Goal: Task Accomplishment & Management: Manage account settings

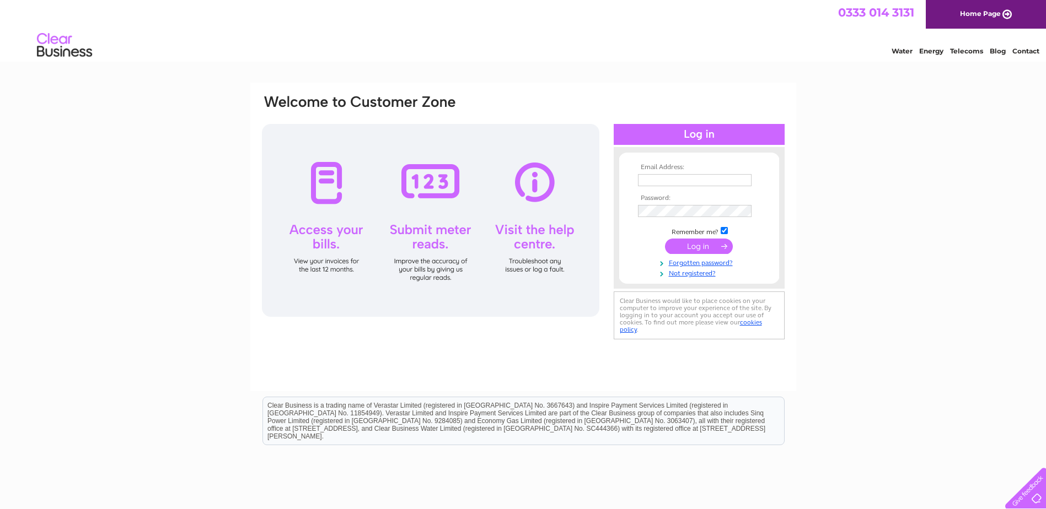
type input "[EMAIL_ADDRESS][PERSON_NAME][DOMAIN_NAME]"
click at [588, 212] on div "Email Address: ali.tulloch@g-s.co.uk Password:" at bounding box center [523, 219] width 525 height 250
click at [870, 233] on div "Email Address: ali.tulloch@g-s.co.uk Password: Forgotten password?" at bounding box center [523, 331] width 1046 height 497
click at [711, 246] on input "submit" at bounding box center [699, 246] width 68 height 15
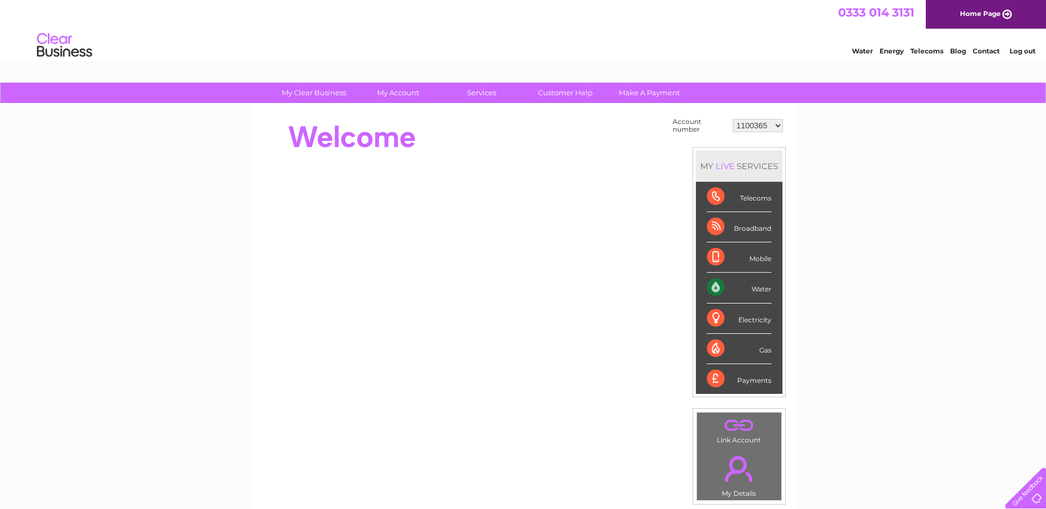
click at [758, 127] on select "1100365 1149722 30271160 30294404 30312961" at bounding box center [758, 125] width 50 height 13
click at [746, 126] on select "1100365 1149722 30271160 30294404 30312961" at bounding box center [758, 125] width 50 height 13
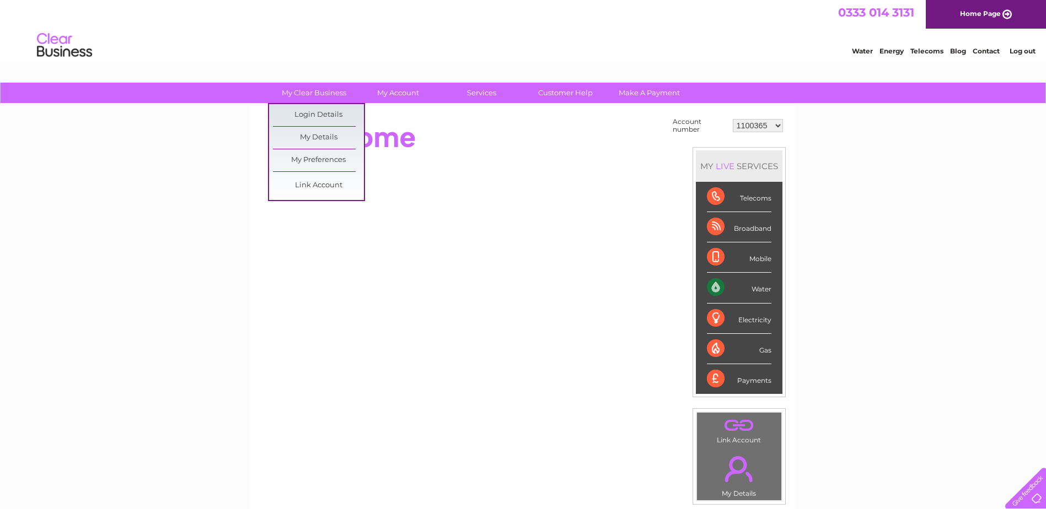
click at [320, 187] on link "Link Account" at bounding box center [318, 186] width 91 height 22
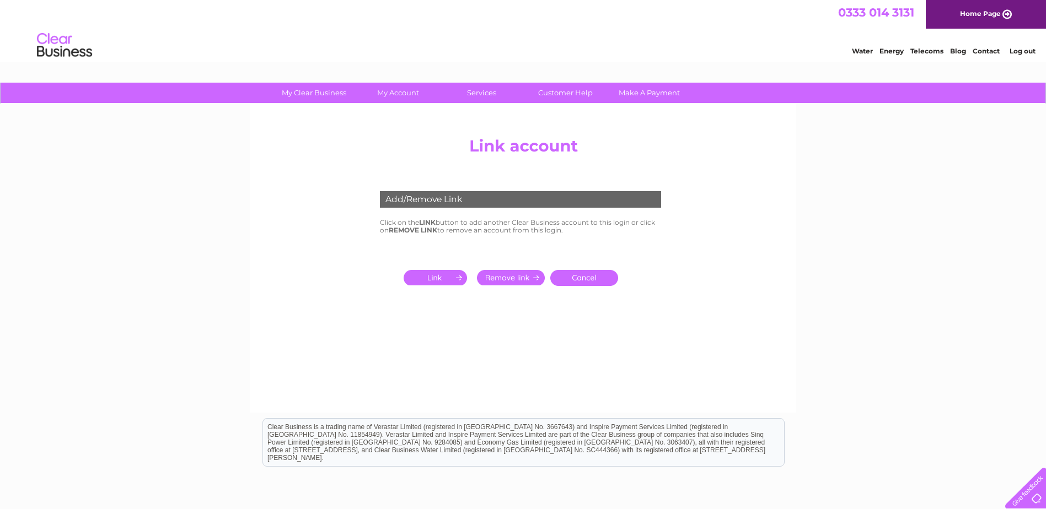
click at [433, 277] on input "submit" at bounding box center [438, 277] width 68 height 15
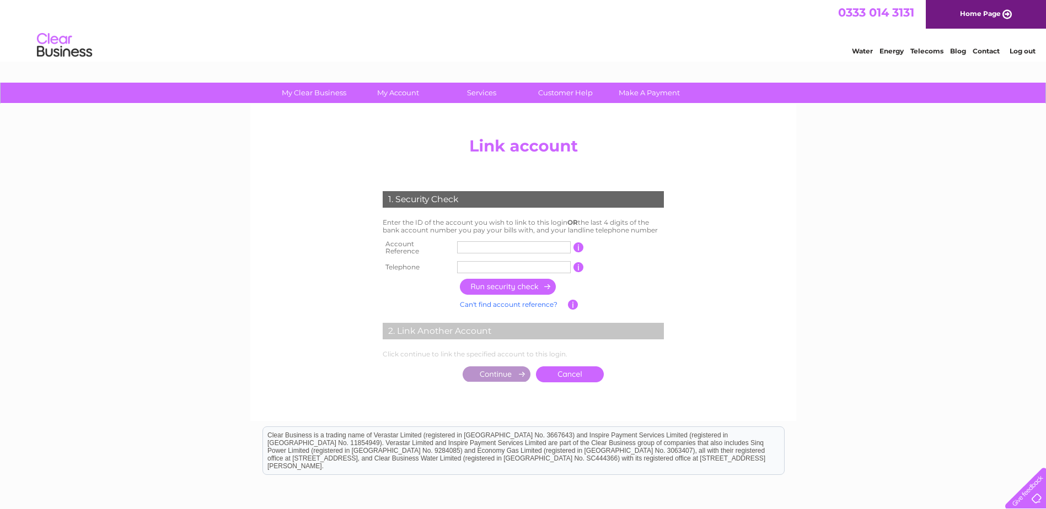
click at [466, 244] on input "text" at bounding box center [514, 247] width 114 height 12
type input "1149724"
click at [467, 261] on input "text" at bounding box center [514, 267] width 114 height 12
type input "01463236977"
click at [498, 284] on input "button" at bounding box center [508, 287] width 97 height 16
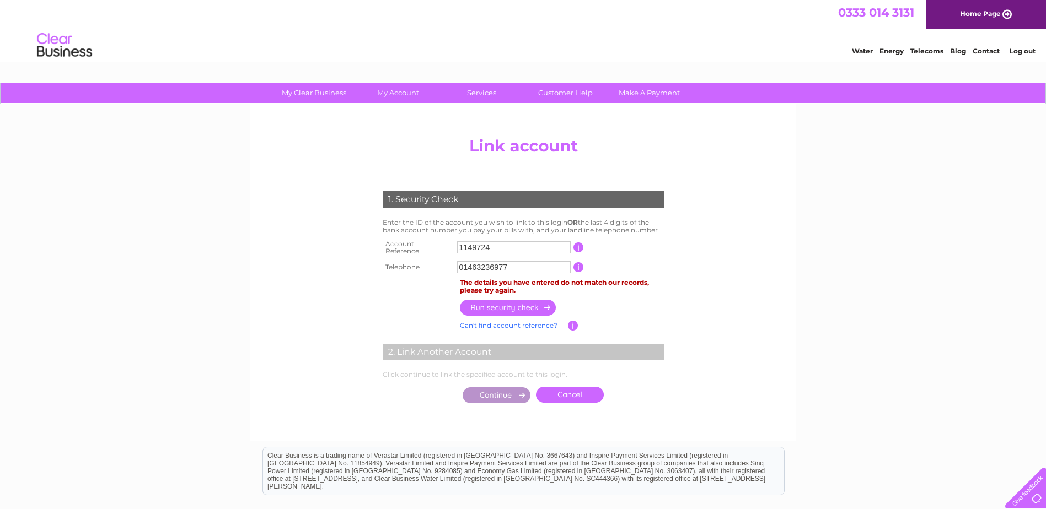
drag, startPoint x: 486, startPoint y: 264, endPoint x: 418, endPoint y: 263, distance: 67.8
click at [418, 263] on tr "Telephone 01463236977 1 of the landline telephone numbers you have given us" at bounding box center [523, 268] width 287 height 18
drag, startPoint x: 537, startPoint y: 264, endPoint x: 433, endPoint y: 260, distance: 104.3
click at [433, 260] on tr "Telephone 07 1 of the landline telephone numbers you have given us" at bounding box center [523, 268] width 287 height 18
click at [470, 266] on input "07" at bounding box center [514, 267] width 114 height 12
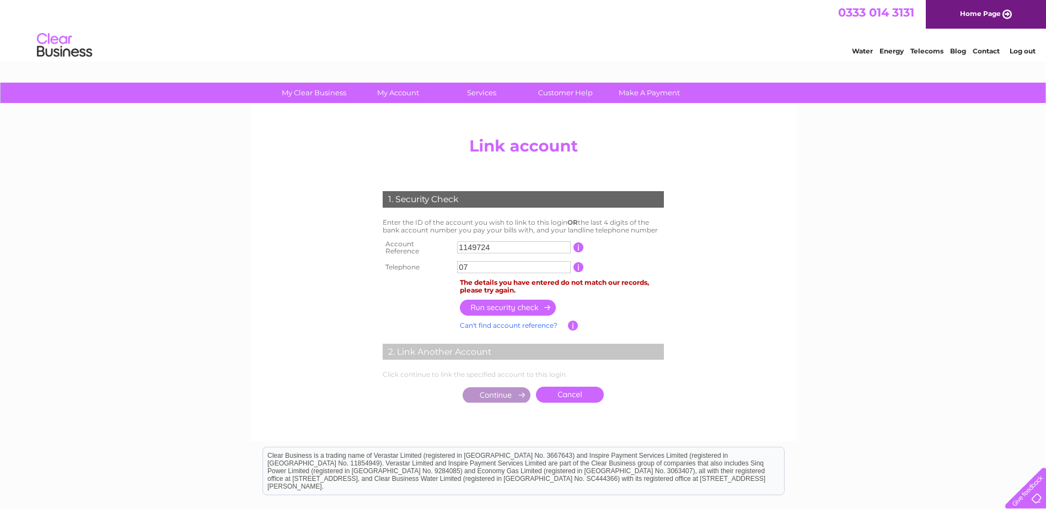
type input "0"
click at [469, 261] on input "text" at bounding box center [514, 267] width 114 height 12
paste input "0"
click at [505, 263] on input "07766028" at bounding box center [514, 267] width 114 height 12
type input "07766028129"
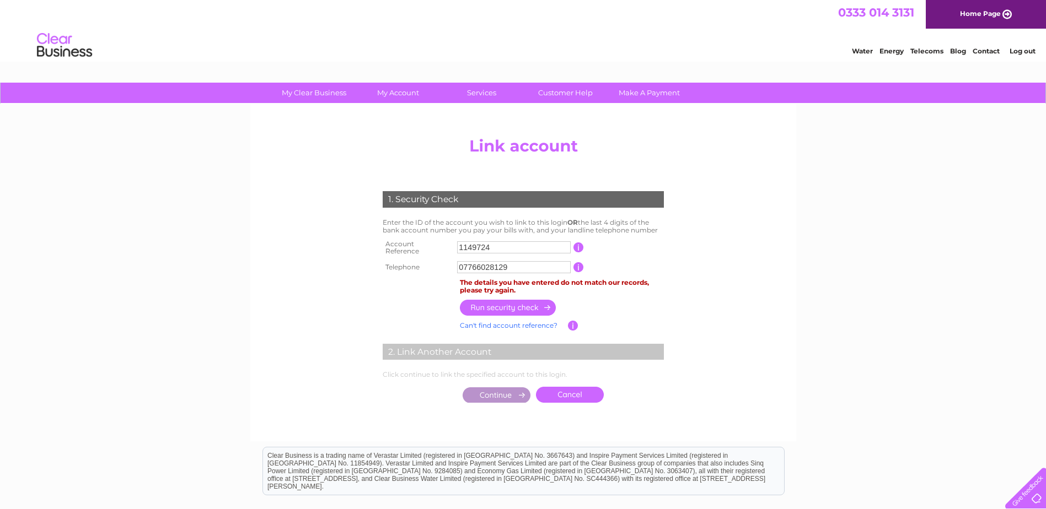
click at [512, 302] on input "button" at bounding box center [508, 308] width 97 height 16
click at [458, 245] on input "1149724" at bounding box center [514, 247] width 114 height 12
type input "1149724"
click at [481, 304] on input "button" at bounding box center [508, 308] width 97 height 16
click at [579, 262] on input "button" at bounding box center [578, 267] width 10 height 10
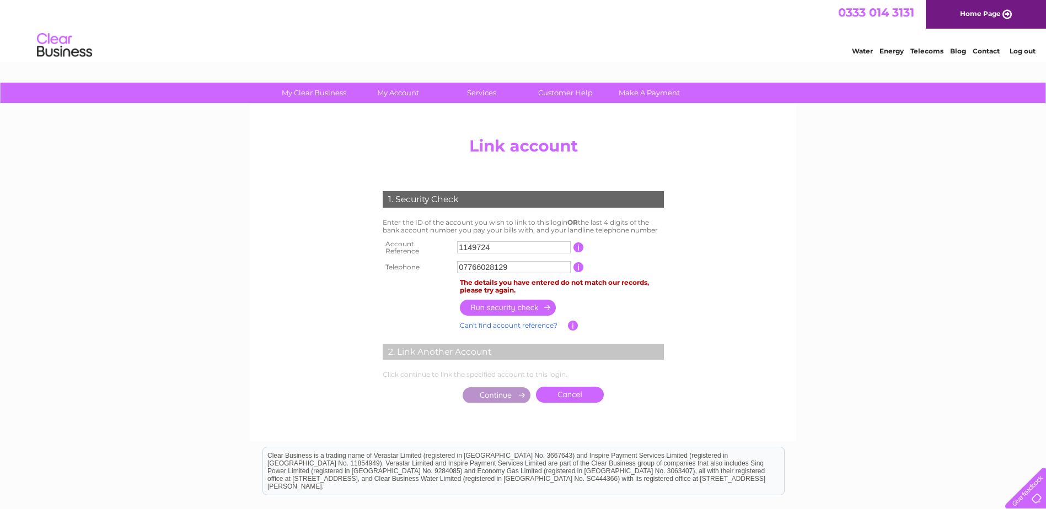
drag, startPoint x: 469, startPoint y: 263, endPoint x: 416, endPoint y: 260, distance: 53.6
click at [416, 260] on tr "Telephone 07766028129 1 of the landline telephone numbers you have given us" at bounding box center [523, 268] width 287 height 18
type input "07803896984"
click at [507, 303] on input "button" at bounding box center [508, 308] width 97 height 16
click at [978, 14] on link "Home Page" at bounding box center [986, 14] width 120 height 29
